Goal: Task Accomplishment & Management: Use online tool/utility

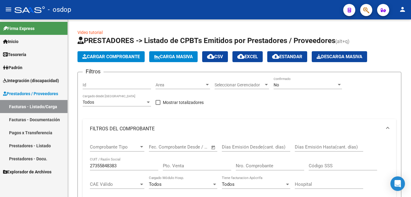
scroll to position [0, 180]
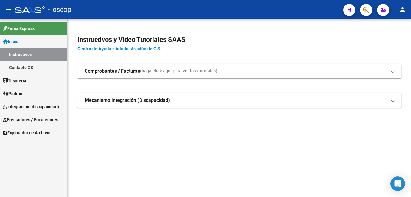
click at [31, 118] on span "Prestadores / Proveedores" at bounding box center [30, 119] width 55 height 7
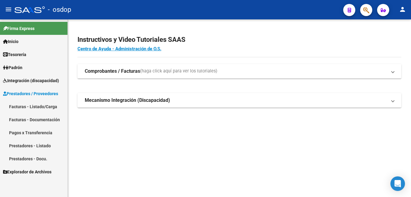
click at [46, 105] on link "Facturas - Listado/Carga" at bounding box center [33, 106] width 67 height 13
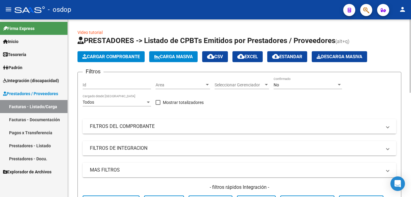
click at [126, 126] on mat-panel-title "FILTROS DEL COMPROBANTE" at bounding box center [236, 126] width 292 height 7
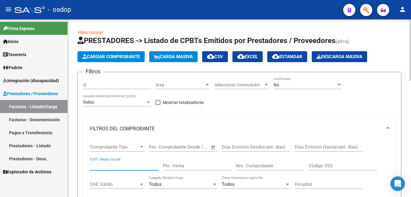
paste input "20330264137"
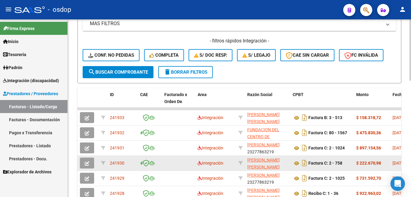
scroll to position [242, 0]
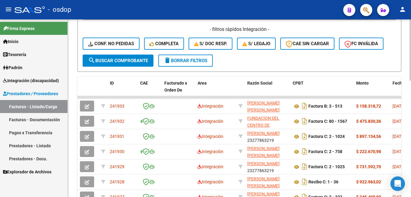
type input "20330264137"
click at [126, 60] on span "search Buscar Comprobante" at bounding box center [118, 60] width 60 height 5
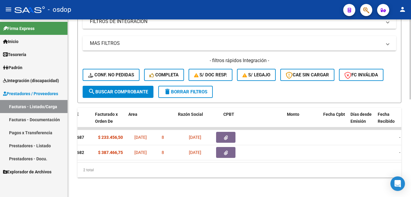
scroll to position [0, 0]
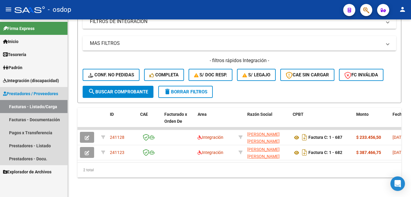
click at [44, 107] on link "Facturas - Listado/Carga" at bounding box center [33, 106] width 67 height 13
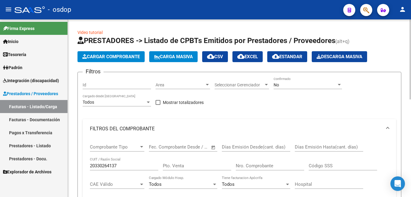
click at [118, 55] on span "Cargar Comprobante" at bounding box center [111, 56] width 58 height 5
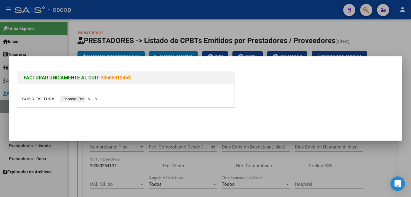
click at [77, 98] on input "file" at bounding box center [60, 99] width 77 height 6
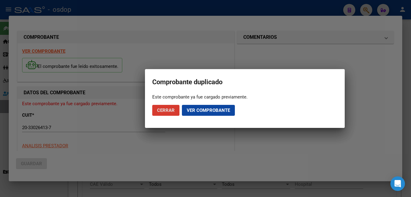
click at [215, 112] on span "Ver comprobante" at bounding box center [208, 109] width 43 height 5
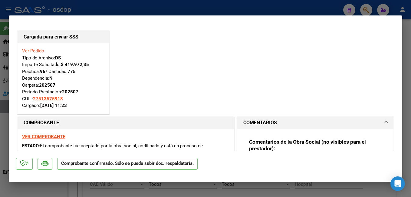
scroll to position [30, 0]
